Goal: Participate in discussion

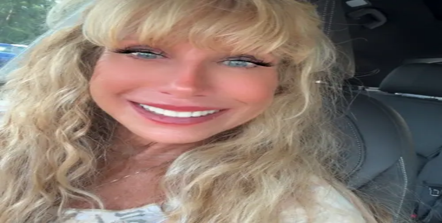
drag, startPoint x: 0, startPoint y: 0, endPoint x: 375, endPoint y: 176, distance: 414.2
type textarea "*"
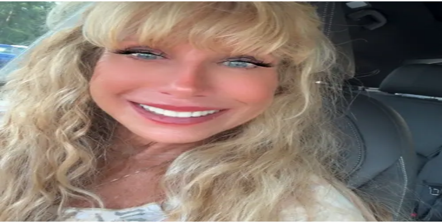
scroll to position [41, 0]
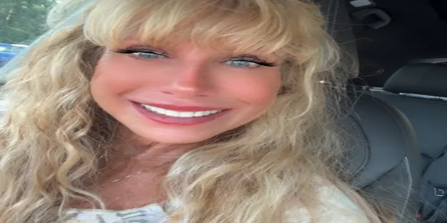
click at [435, 213] on icon at bounding box center [438, 216] width 7 height 7
click at [169, 193] on div "Blur My Video" at bounding box center [170, 193] width 19 height 24
click at [9, 202] on img at bounding box center [6, 205] width 6 height 6
click at [11, 20] on icon at bounding box center [7, 24] width 8 height 8
